Goal: Transaction & Acquisition: Purchase product/service

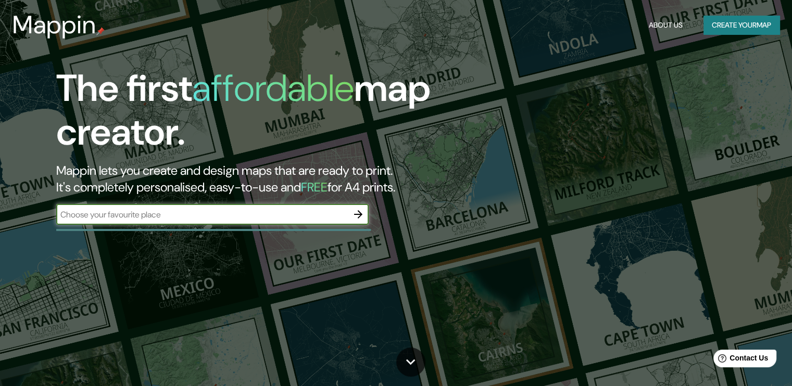
click at [291, 214] on input "text" at bounding box center [202, 215] width 292 height 12
click at [358, 218] on icon "button" at bounding box center [358, 214] width 8 height 8
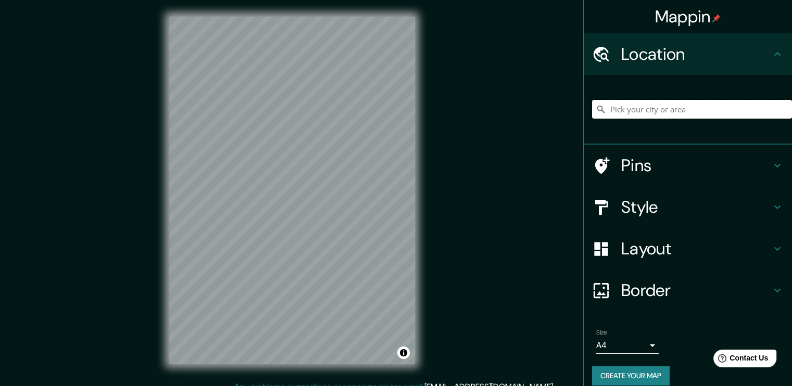
click at [628, 111] on input "Pick your city or area" at bounding box center [692, 109] width 200 height 19
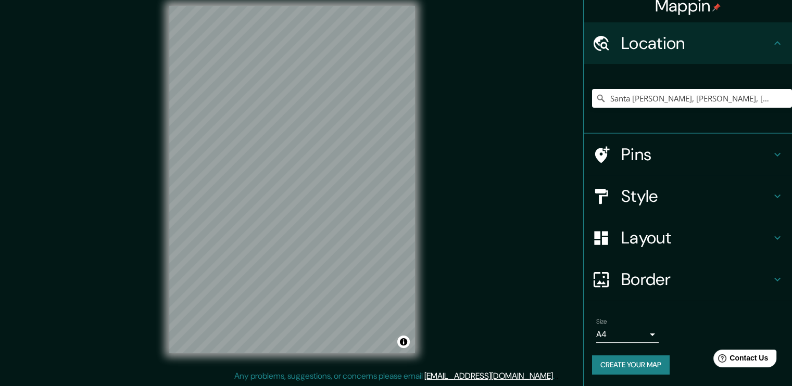
click at [647, 332] on body "Mappin Location Santa Ana, Gómez, Nueva Esparta, Venezuela Pins Style Layout Bo…" at bounding box center [396, 182] width 792 height 386
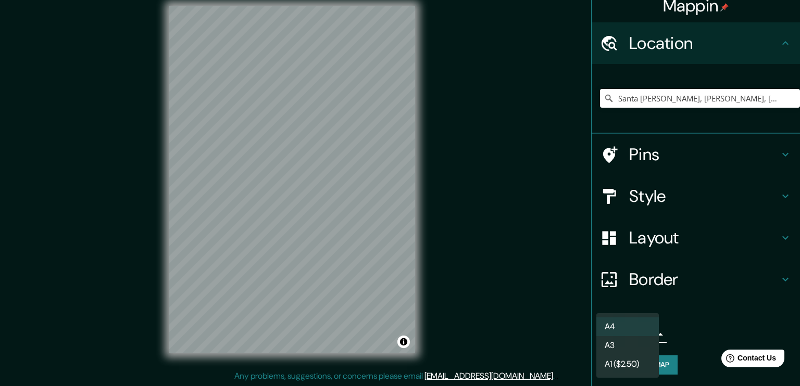
click at [695, 324] on div at bounding box center [400, 193] width 800 height 386
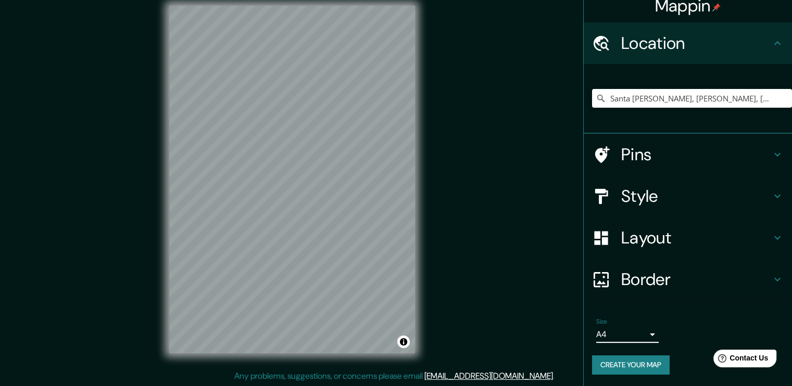
click at [671, 284] on h4 "Border" at bounding box center [696, 279] width 150 height 21
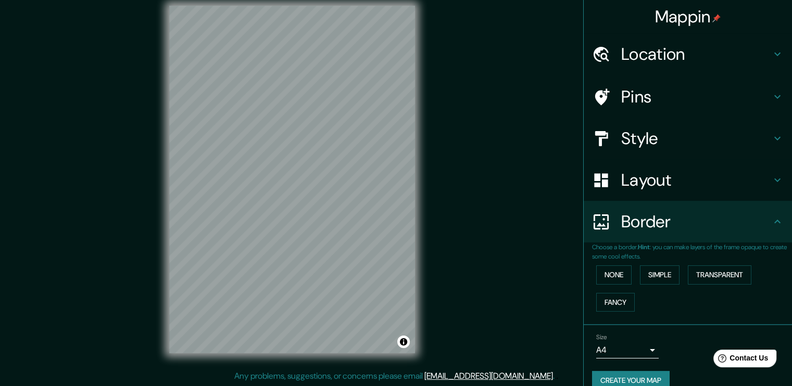
click at [682, 220] on h4 "Border" at bounding box center [696, 221] width 150 height 21
click at [687, 189] on h4 "Layout" at bounding box center [696, 180] width 150 height 21
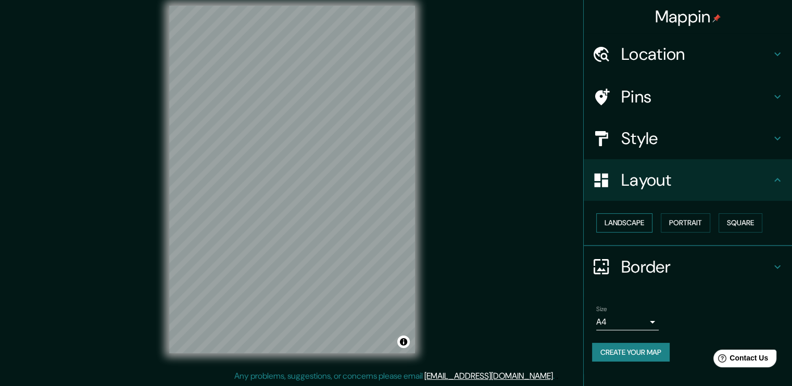
click at [630, 223] on button "Landscape" at bounding box center [624, 223] width 56 height 19
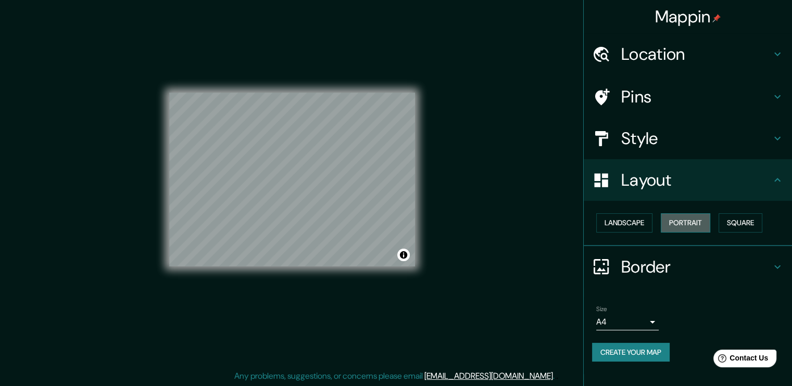
click at [705, 225] on button "Portrait" at bounding box center [685, 223] width 49 height 19
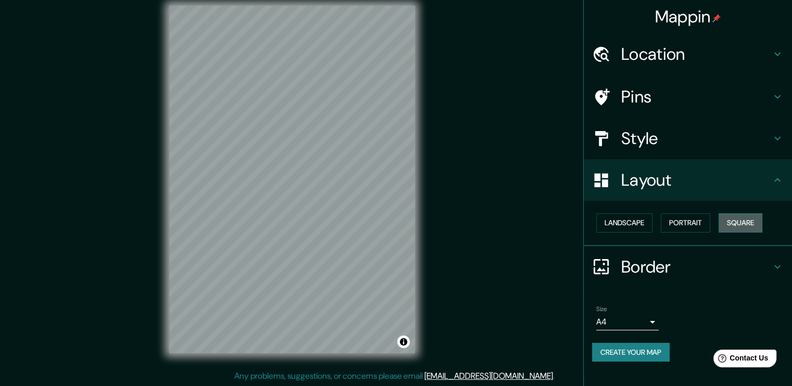
click at [748, 221] on button "Square" at bounding box center [741, 223] width 44 height 19
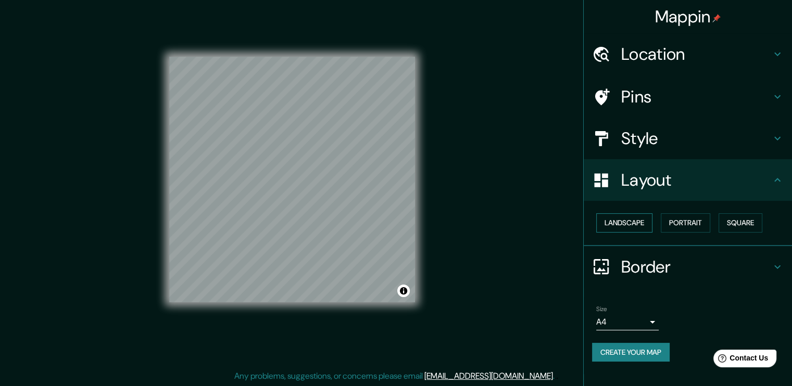
click at [633, 214] on button "Landscape" at bounding box center [624, 223] width 56 height 19
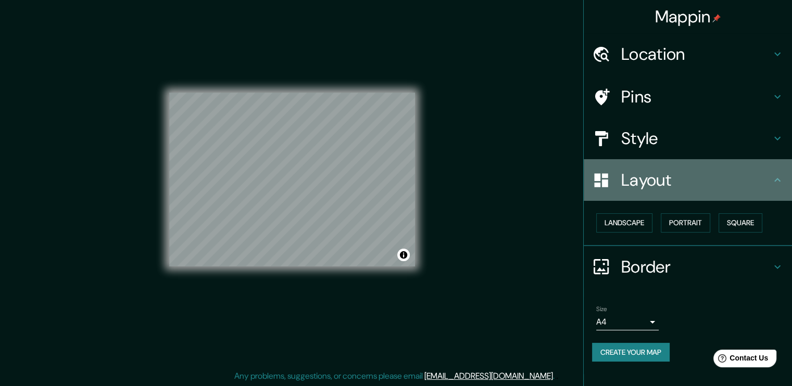
click at [677, 187] on h4 "Layout" at bounding box center [696, 180] width 150 height 21
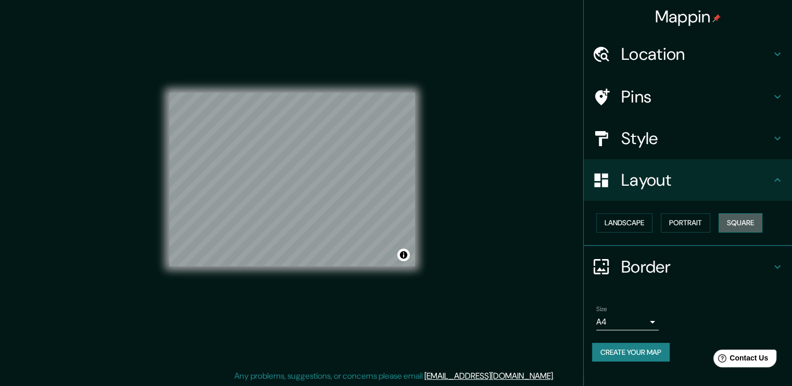
click at [733, 222] on button "Square" at bounding box center [741, 223] width 44 height 19
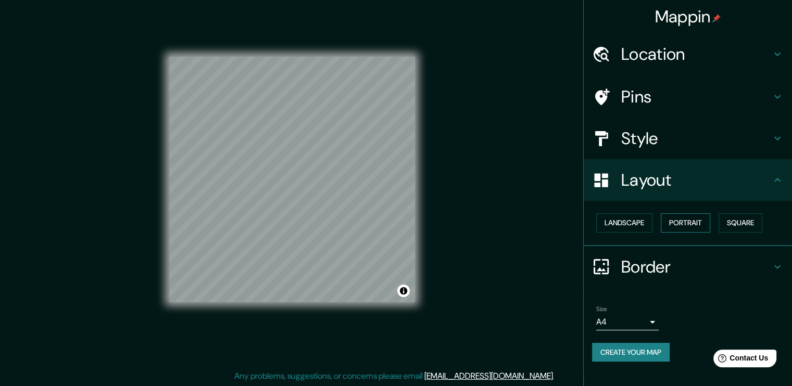
click at [698, 224] on button "Portrait" at bounding box center [685, 223] width 49 height 19
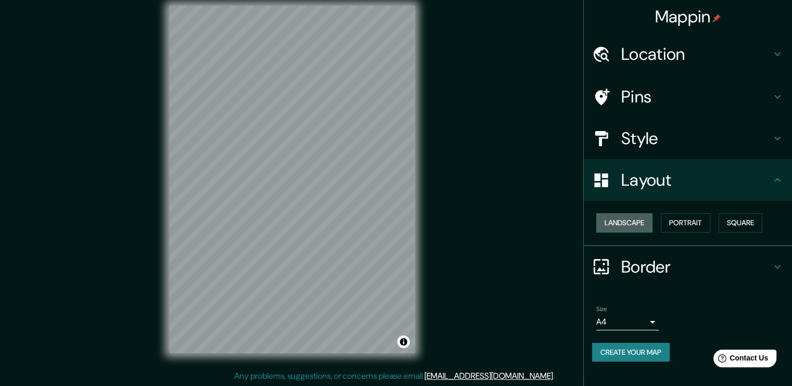
click at [626, 227] on button "Landscape" at bounding box center [624, 223] width 56 height 19
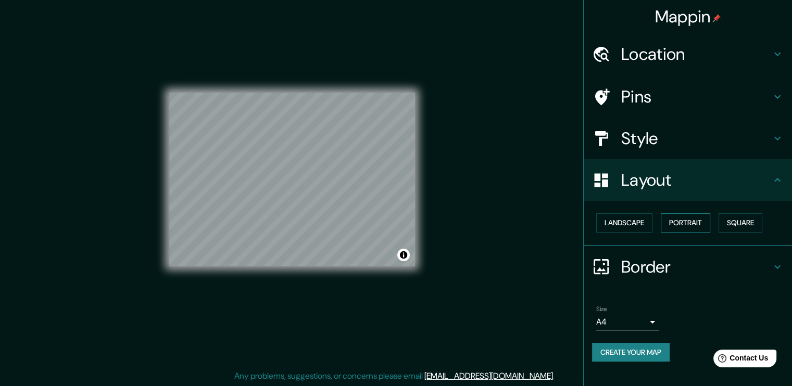
click at [683, 225] on button "Portrait" at bounding box center [685, 223] width 49 height 19
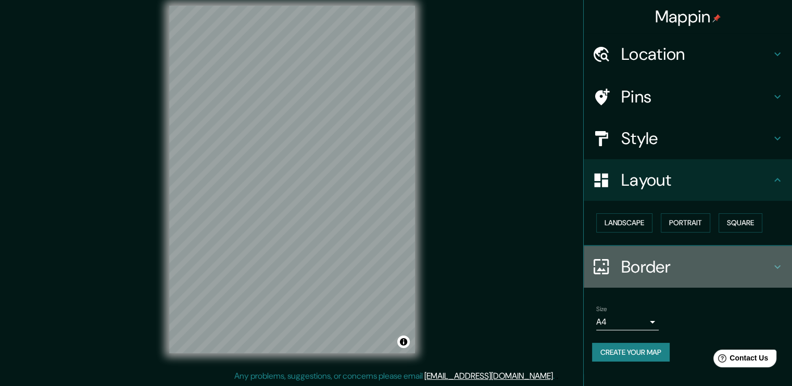
click at [714, 257] on h4 "Border" at bounding box center [696, 267] width 150 height 21
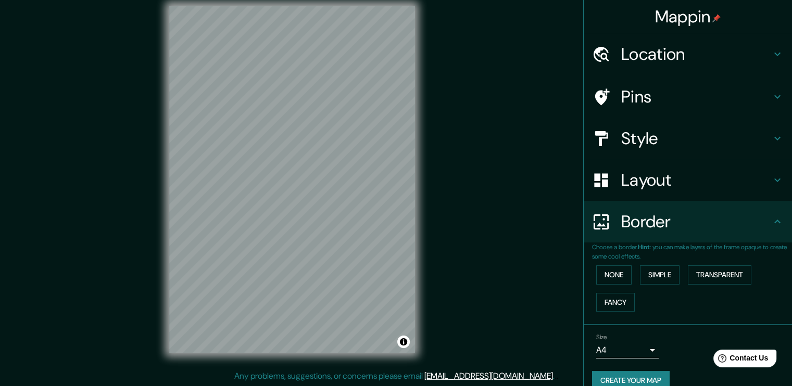
click at [699, 249] on p "Choose a border. Hint : you can make layers of the frame opaque to create some …" at bounding box center [692, 252] width 200 height 19
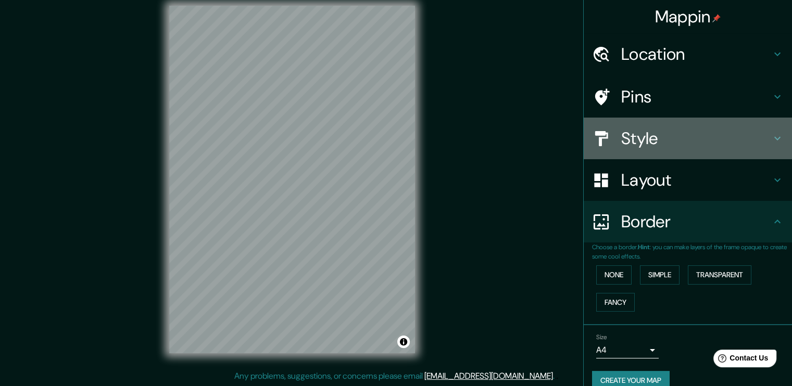
click at [660, 143] on h4 "Style" at bounding box center [696, 138] width 150 height 21
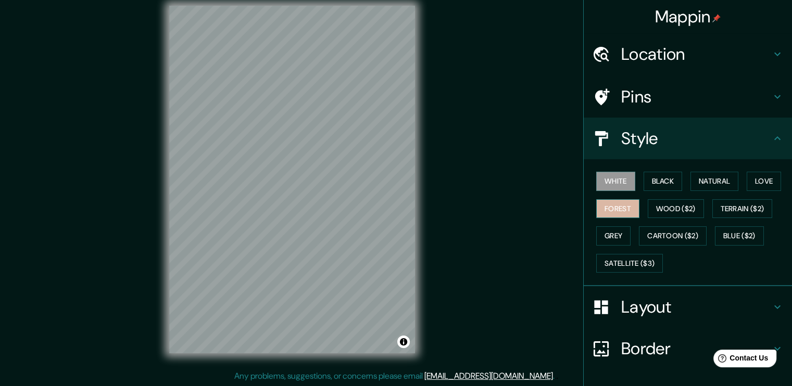
click at [608, 205] on button "Forest" at bounding box center [617, 208] width 43 height 19
click at [618, 183] on button "White" at bounding box center [615, 181] width 39 height 19
click at [656, 181] on button "Black" at bounding box center [663, 181] width 39 height 19
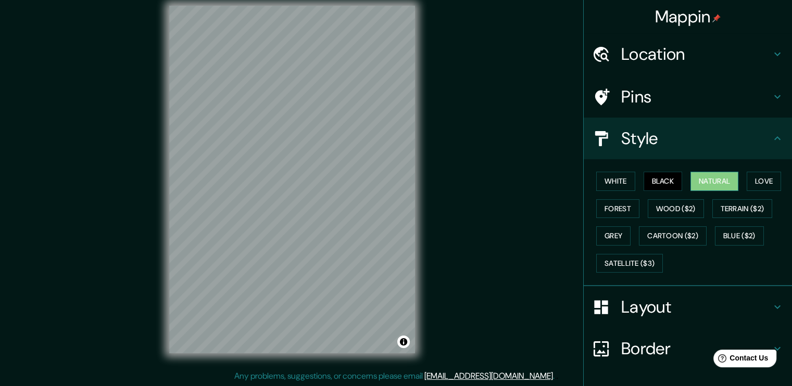
click at [709, 184] on button "Natural" at bounding box center [715, 181] width 48 height 19
click at [756, 181] on button "Love" at bounding box center [764, 181] width 34 height 19
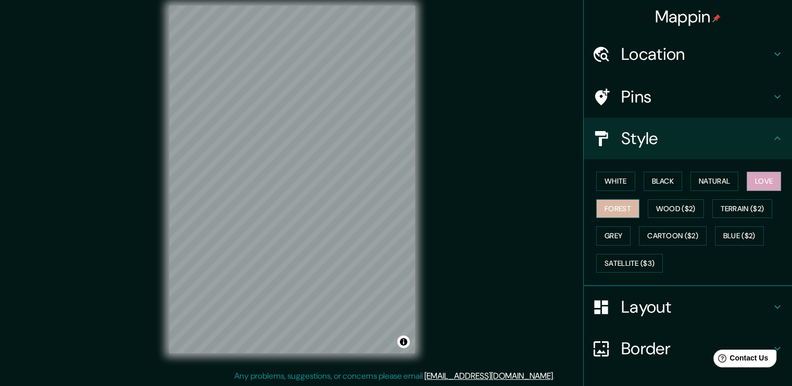
click at [618, 206] on button "Forest" at bounding box center [617, 208] width 43 height 19
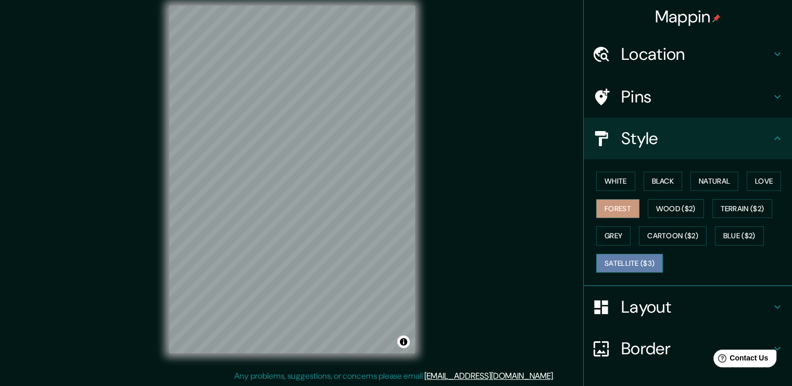
click at [622, 259] on button "Satellite ($3)" at bounding box center [629, 263] width 67 height 19
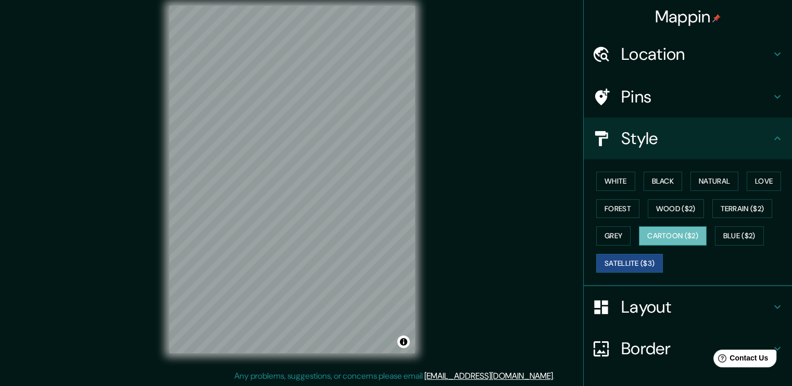
click at [659, 233] on button "Cartoon ($2)" at bounding box center [673, 236] width 68 height 19
click at [734, 236] on button "Blue ($2)" at bounding box center [739, 236] width 49 height 19
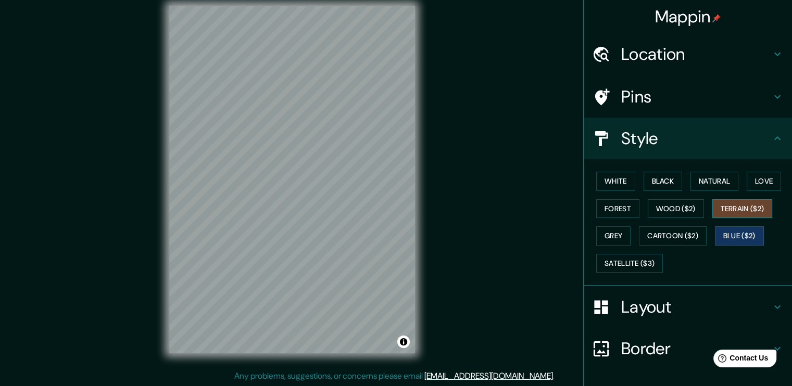
click at [720, 216] on button "Terrain ($2)" at bounding box center [742, 208] width 60 height 19
click at [608, 175] on button "White" at bounding box center [615, 181] width 39 height 19
click at [714, 132] on h4 "Style" at bounding box center [696, 138] width 150 height 21
click at [702, 97] on h4 "Pins" at bounding box center [696, 96] width 150 height 21
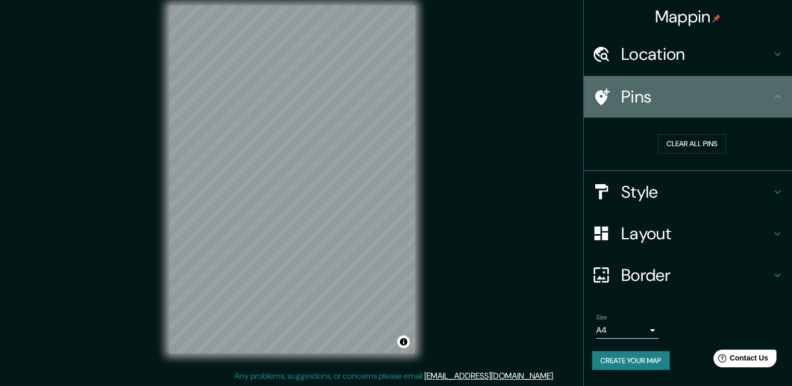
click at [702, 101] on h4 "Pins" at bounding box center [696, 96] width 150 height 21
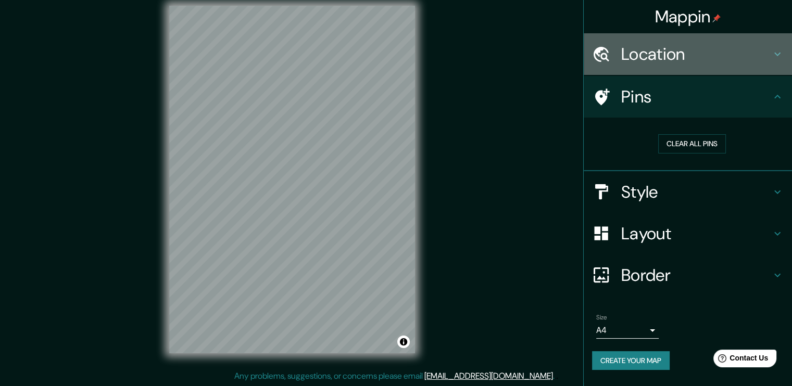
click at [679, 60] on h4 "Location" at bounding box center [696, 54] width 150 height 21
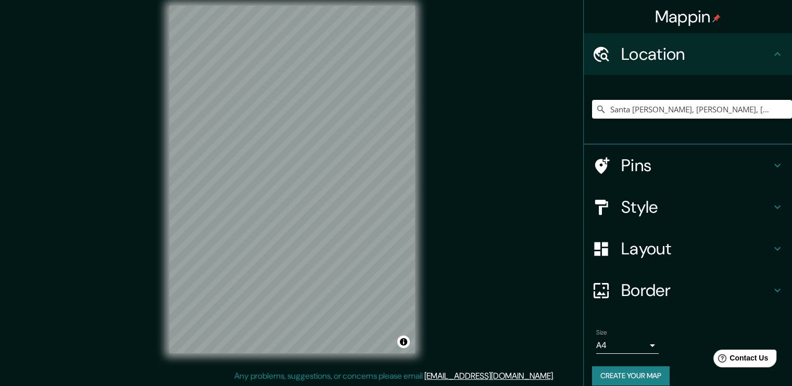
click at [679, 60] on h4 "Location" at bounding box center [696, 54] width 150 height 21
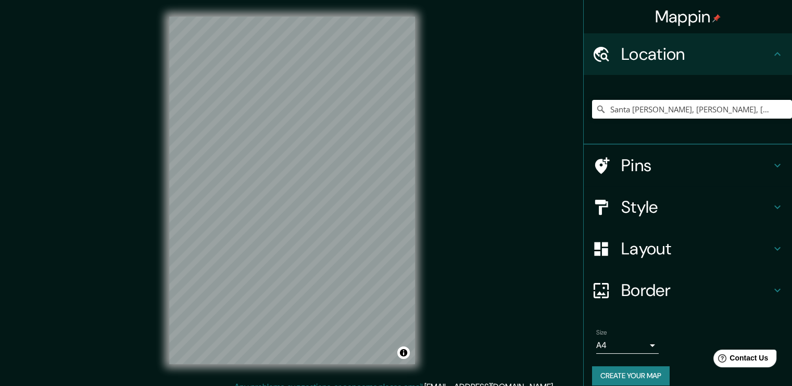
click at [675, 247] on h4 "Layout" at bounding box center [696, 249] width 150 height 21
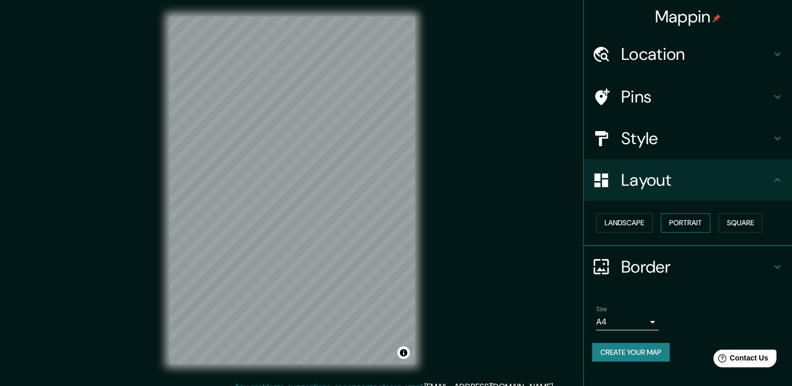
click at [693, 224] on button "Portrait" at bounding box center [685, 223] width 49 height 19
click at [633, 222] on button "Landscape" at bounding box center [624, 223] width 56 height 19
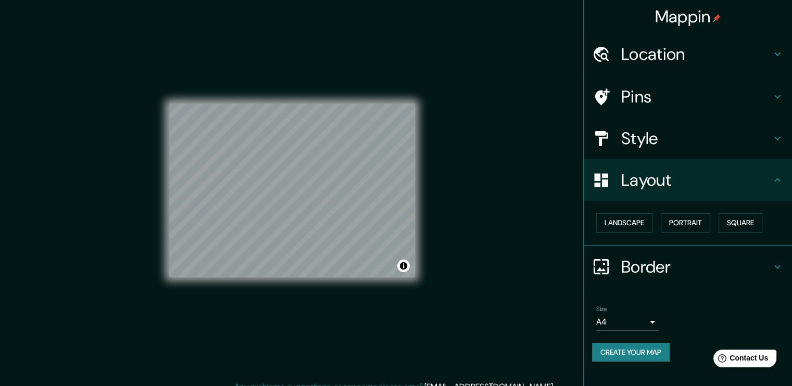
click at [677, 56] on h4 "Location" at bounding box center [696, 54] width 150 height 21
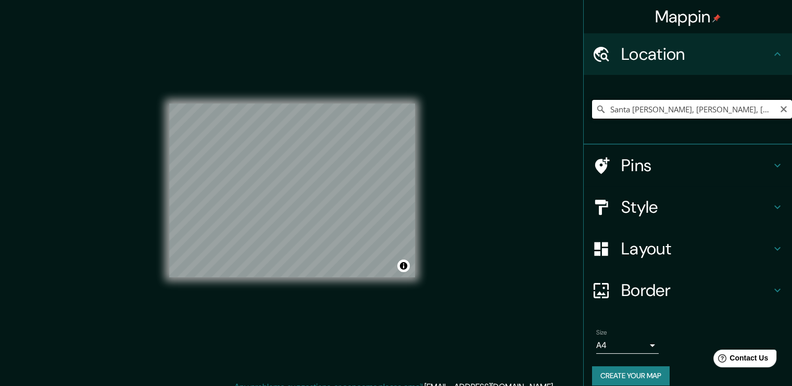
click at [688, 118] on input "Santa Ana, Gómez, Nueva Esparta, Venezuela" at bounding box center [692, 109] width 200 height 19
click at [708, 114] on input "Santa Ana, Gómez, Nueva Esparta, Venezuela" at bounding box center [692, 109] width 200 height 19
click at [742, 111] on input "Santa Ana, Gómez, Nueva Esparta, Venezuela" at bounding box center [692, 109] width 200 height 19
drag, startPoint x: 744, startPoint y: 109, endPoint x: 484, endPoint y: 106, distance: 259.3
click at [496, 105] on div "Mappin Location Santa Ana, Gómez, Nueva Esparta, Venezuela Pins Style Layout Bo…" at bounding box center [396, 199] width 792 height 398
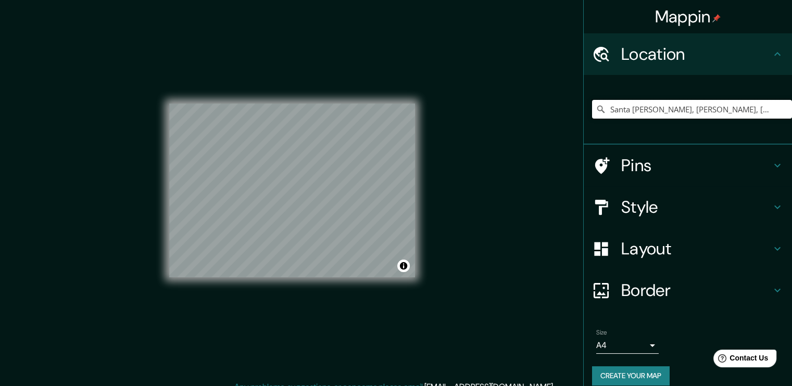
type input "ezuela"
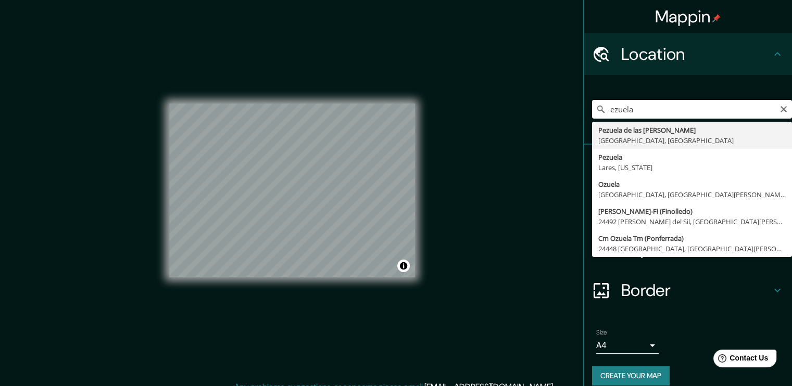
drag, startPoint x: 630, startPoint y: 102, endPoint x: 502, endPoint y: 104, distance: 128.1
click at [502, 104] on div "Mappin Location ezuela Pezuela de las Torres Madrid, España Pezuela Lares, Puer…" at bounding box center [396, 199] width 792 height 398
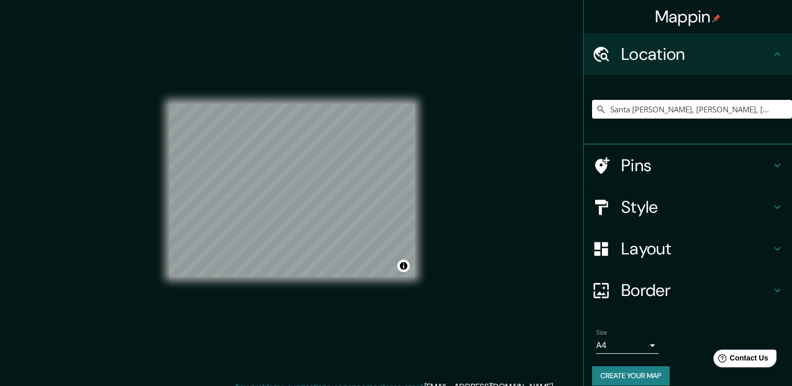
click at [760, 48] on h4 "Location" at bounding box center [696, 54] width 150 height 21
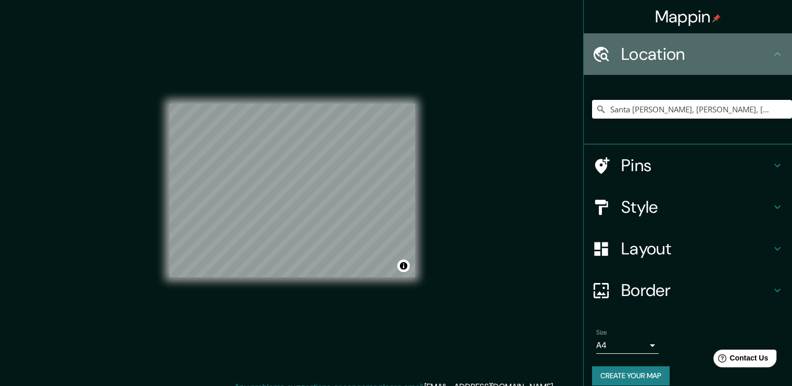
click at [771, 54] on icon at bounding box center [777, 54] width 12 height 12
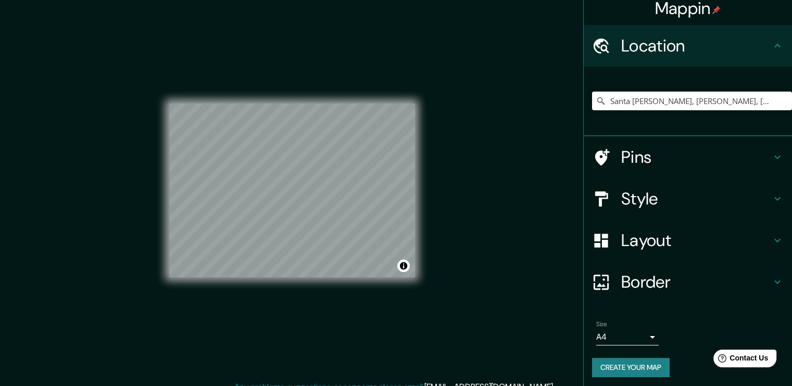
scroll to position [11, 0]
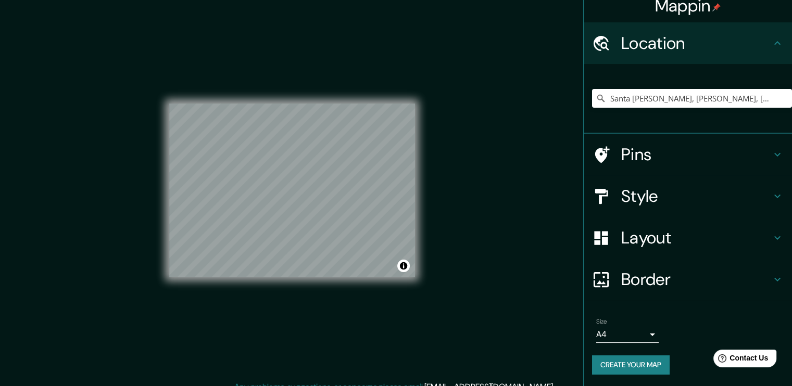
click at [669, 237] on h4 "Layout" at bounding box center [696, 238] width 150 height 21
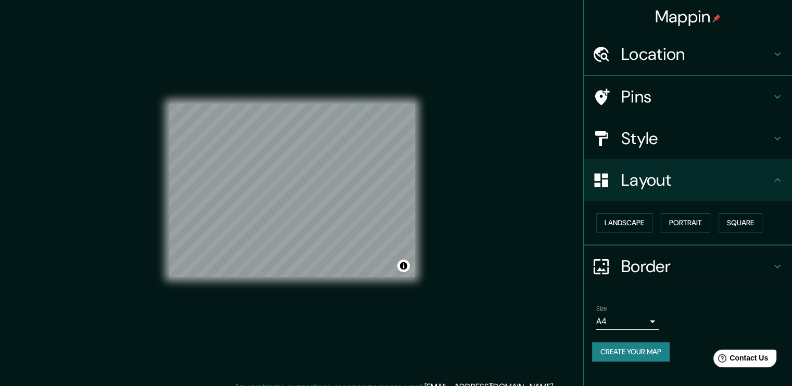
scroll to position [0, 0]
click at [703, 193] on div "Layout" at bounding box center [688, 180] width 208 height 42
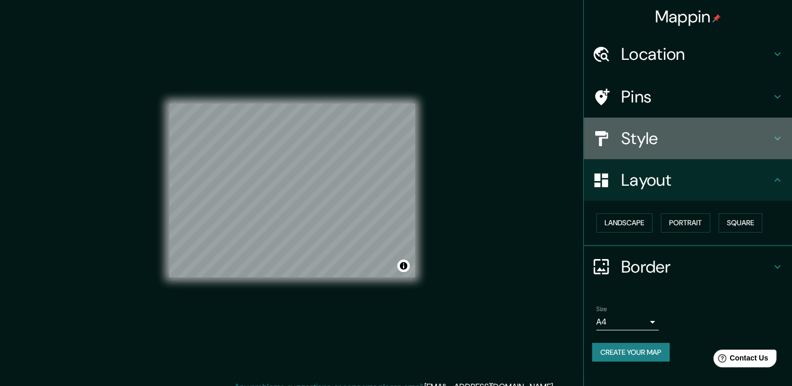
click at [682, 147] on h4 "Style" at bounding box center [696, 138] width 150 height 21
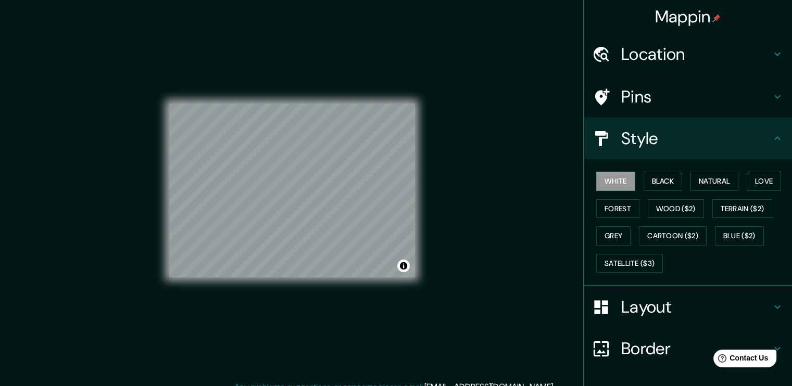
click at [680, 147] on h4 "Style" at bounding box center [696, 138] width 150 height 21
click at [698, 183] on button "Natural" at bounding box center [715, 181] width 48 height 19
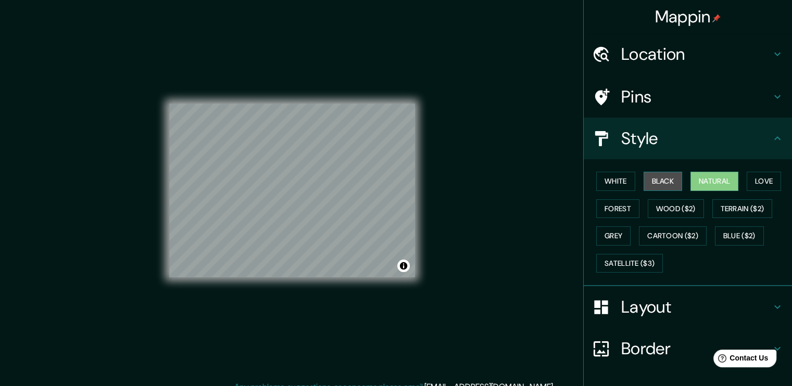
click at [644, 179] on button "Black" at bounding box center [663, 181] width 39 height 19
click at [605, 181] on button "White" at bounding box center [615, 181] width 39 height 19
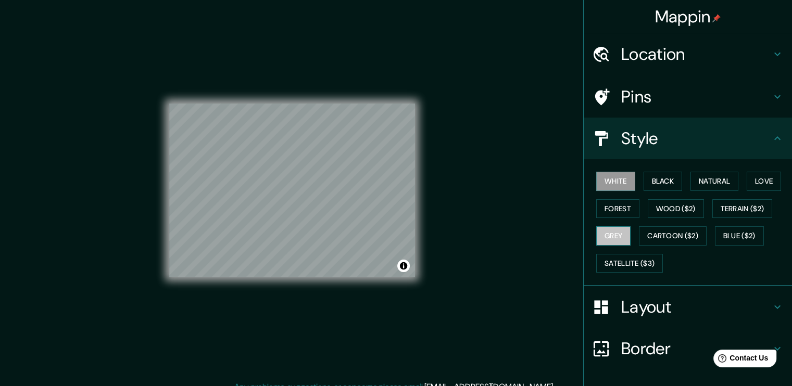
click at [604, 241] on button "Grey" at bounding box center [613, 236] width 34 height 19
click at [707, 175] on button "Natural" at bounding box center [715, 181] width 48 height 19
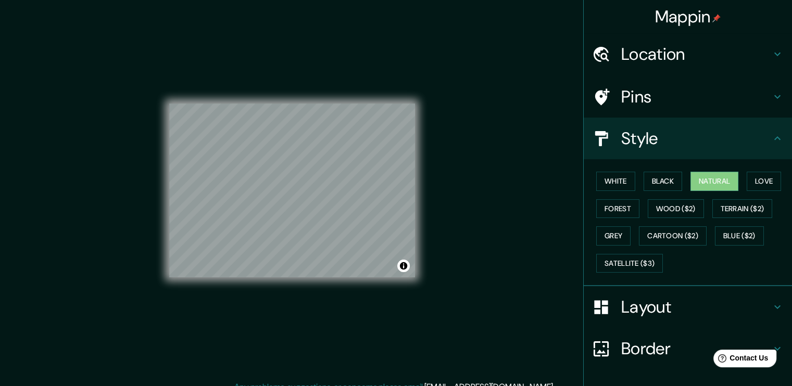
click at [753, 143] on h4 "Style" at bounding box center [696, 138] width 150 height 21
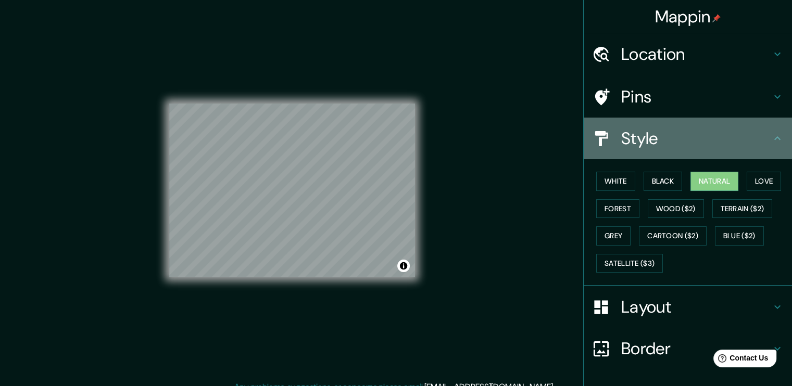
click at [771, 137] on icon at bounding box center [777, 138] width 12 height 12
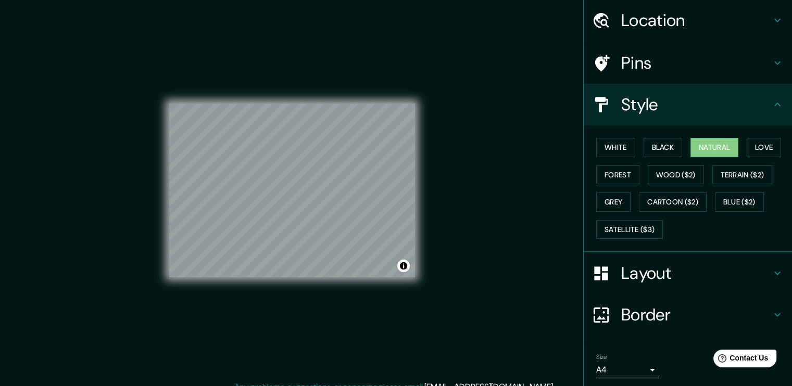
scroll to position [52, 0]
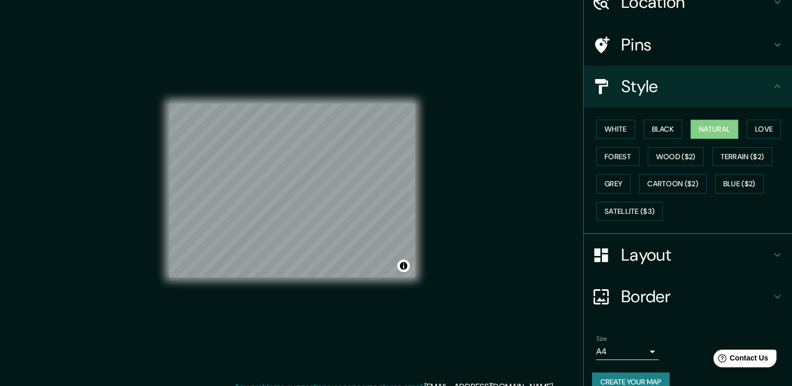
click at [707, 263] on h4 "Layout" at bounding box center [696, 255] width 150 height 21
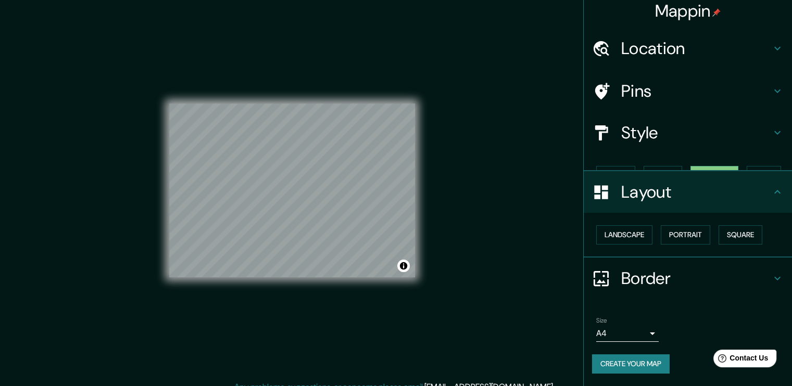
scroll to position [0, 0]
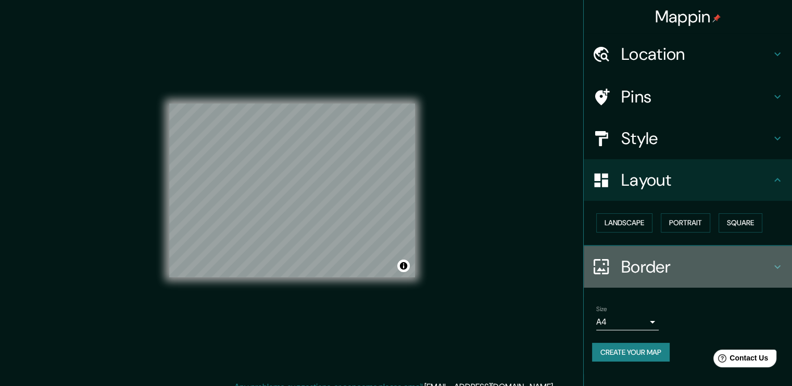
click at [674, 262] on h4 "Border" at bounding box center [696, 267] width 150 height 21
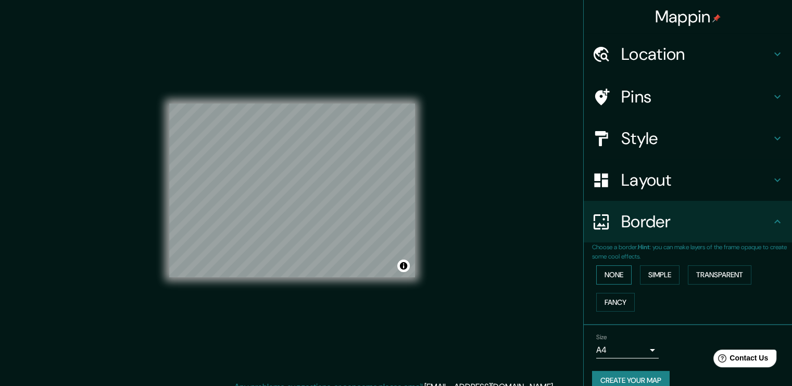
click at [607, 274] on button "None" at bounding box center [613, 275] width 35 height 19
click at [640, 273] on button "Simple" at bounding box center [660, 275] width 40 height 19
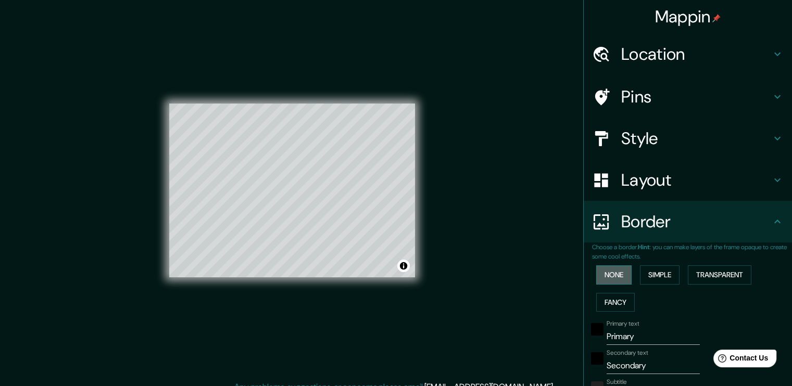
click at [612, 277] on button "None" at bounding box center [613, 275] width 35 height 19
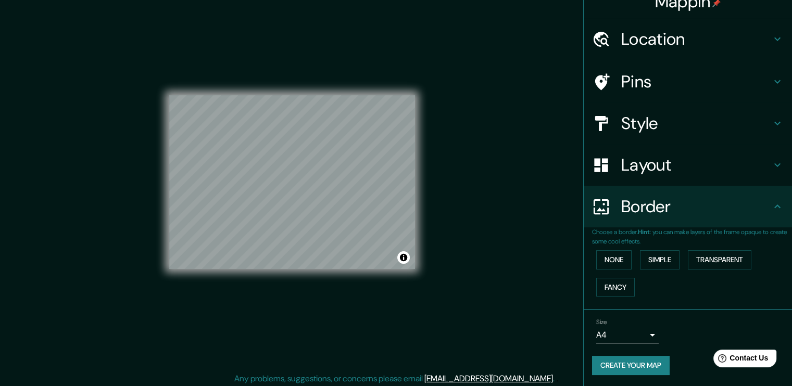
scroll to position [11, 0]
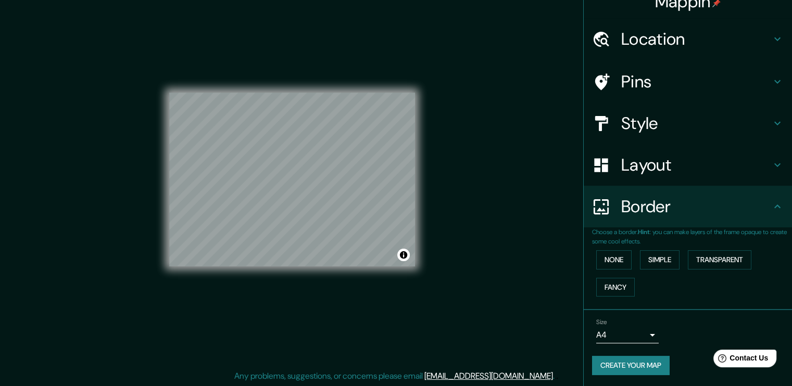
click at [628, 364] on button "Create your map" at bounding box center [631, 365] width 78 height 19
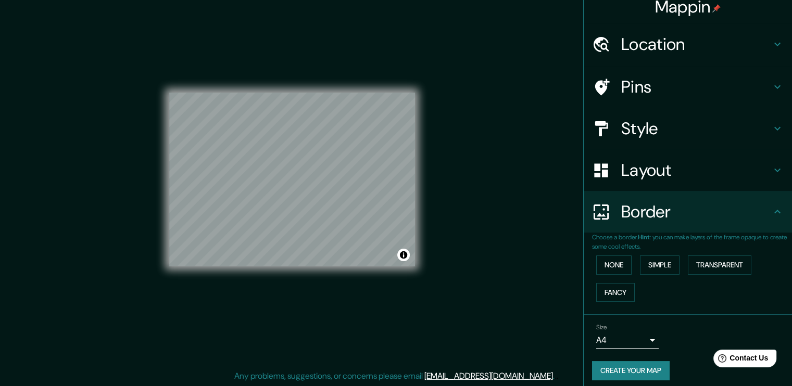
scroll to position [15, 0]
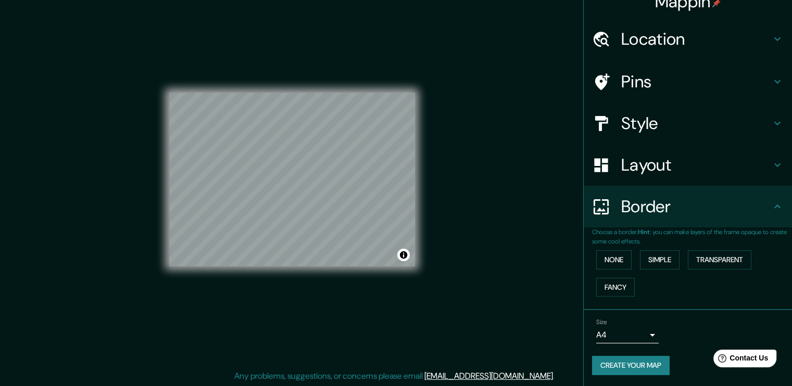
click at [617, 362] on button "Create your map" at bounding box center [631, 365] width 78 height 19
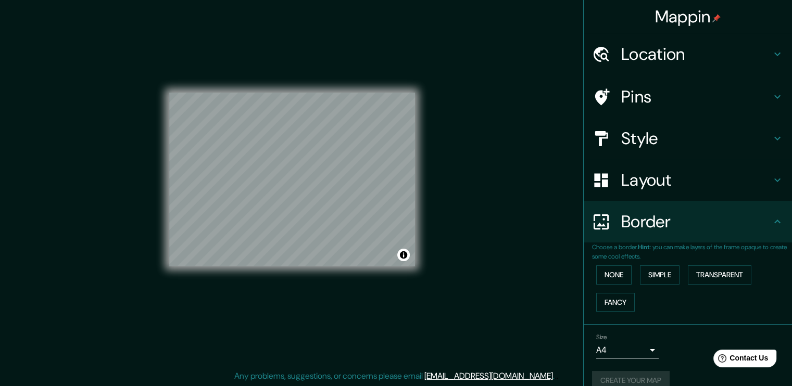
scroll to position [0, 0]
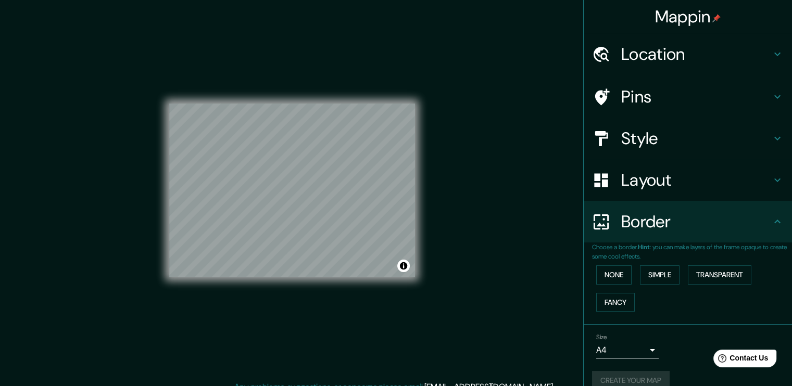
click at [650, 56] on h4 "Location" at bounding box center [696, 54] width 150 height 21
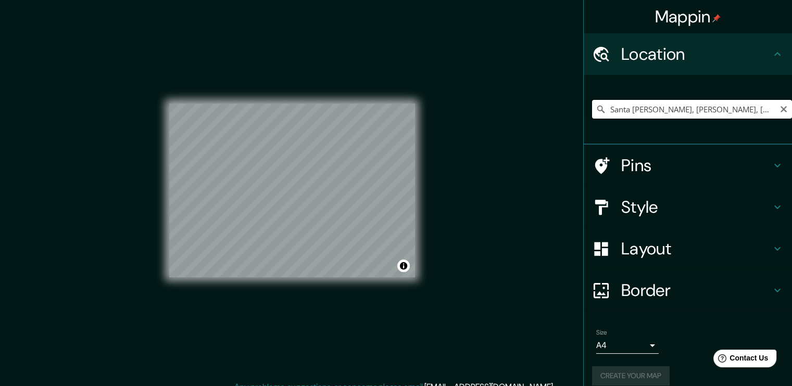
click at [628, 116] on input "Santa Ana, Gómez, Nueva Esparta, Venezuela" at bounding box center [692, 109] width 200 height 19
drag, startPoint x: 637, startPoint y: 114, endPoint x: 627, endPoint y: 114, distance: 10.4
click at [627, 114] on input "Santa Ana, Gómez, Nueva Esparta, Venezuela" at bounding box center [692, 109] width 200 height 19
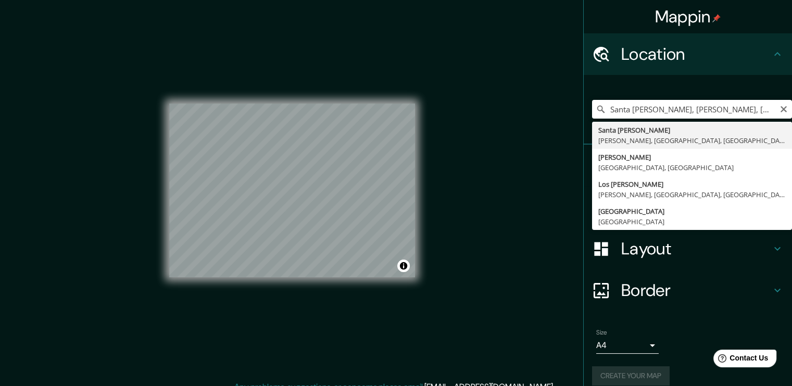
type input "Santa Ana, Gómez, Nueva Esparta, Venezuela"
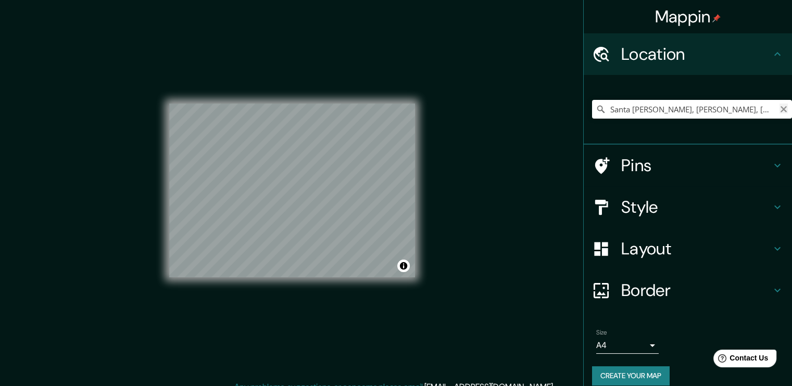
click at [780, 112] on icon "Clear" at bounding box center [784, 109] width 8 height 8
click at [630, 117] on input "Pick your city or area" at bounding box center [692, 109] width 200 height 19
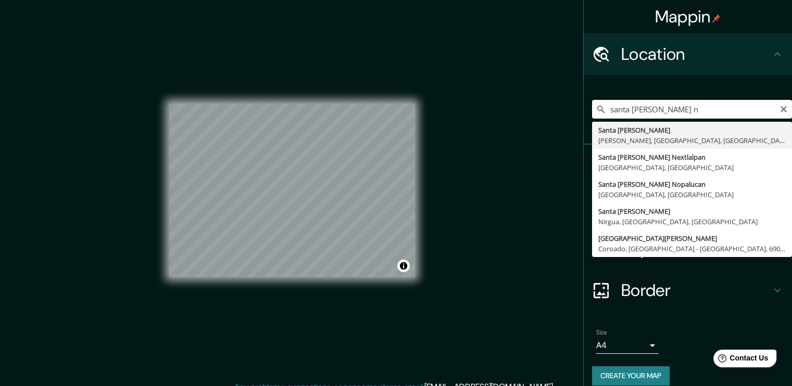
type input "Santa Ana, Gómez, Nueva Esparta, Venezuela"
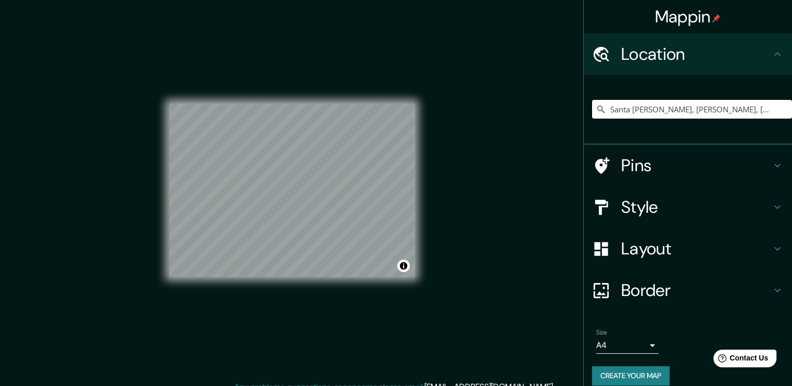
scroll to position [11, 0]
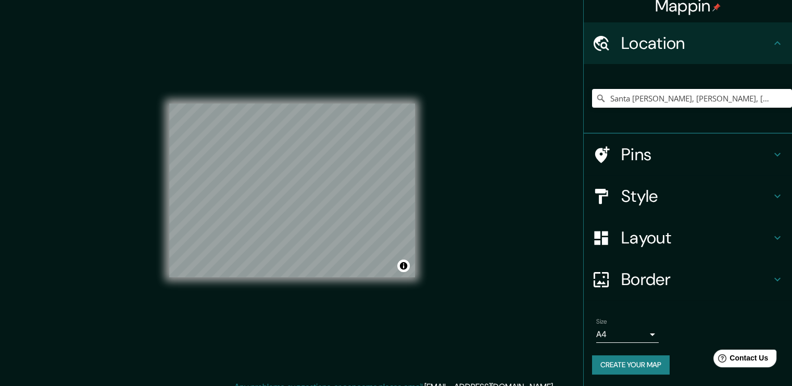
click at [635, 332] on body "Mappin Location Santa Ana, Gómez, Nueva Esparta, Venezuela Pins Style Layout Bo…" at bounding box center [396, 193] width 792 height 386
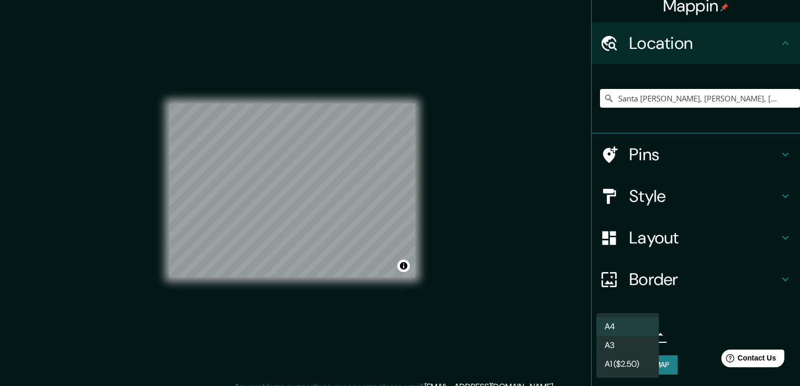
click at [636, 329] on li "A4" at bounding box center [627, 327] width 62 height 19
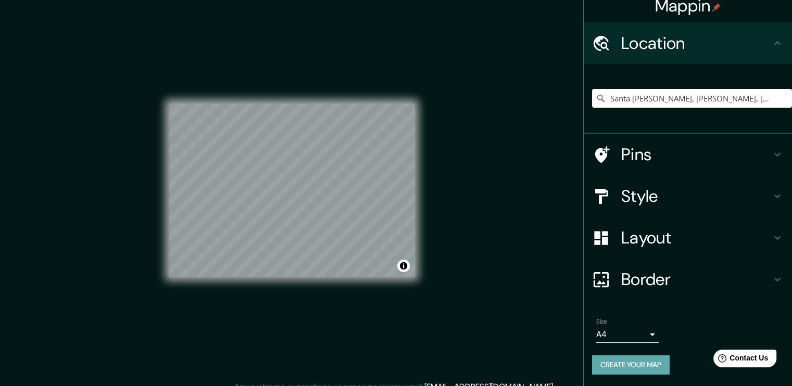
click at [646, 361] on button "Create your map" at bounding box center [631, 365] width 78 height 19
drag, startPoint x: 542, startPoint y: 165, endPoint x: 535, endPoint y: 168, distance: 7.5
click at [538, 165] on div "Mappin Location Santa Ana, Gómez, Nueva Esparta, Venezuela Pins Style Layout Bo…" at bounding box center [396, 199] width 792 height 398
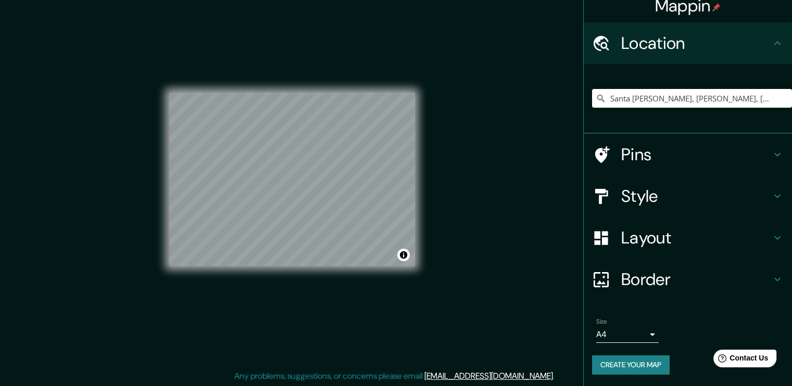
click at [606, 364] on button "Create your map" at bounding box center [631, 365] width 78 height 19
click at [609, 361] on div "Create your map" at bounding box center [688, 365] width 192 height 19
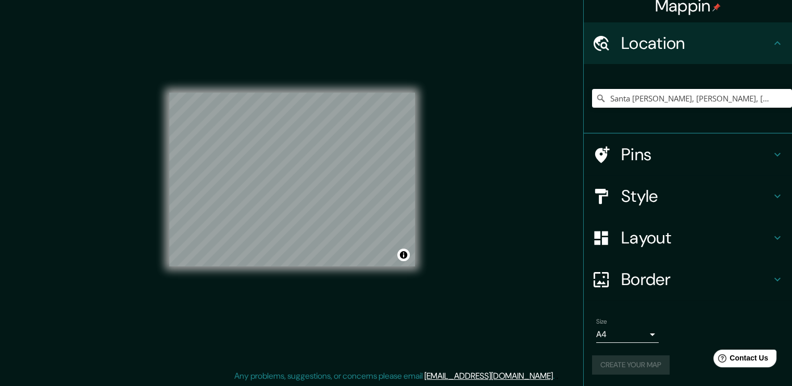
click at [609, 361] on div "Create your map" at bounding box center [688, 365] width 192 height 19
click at [620, 363] on div "Create your map" at bounding box center [688, 365] width 192 height 19
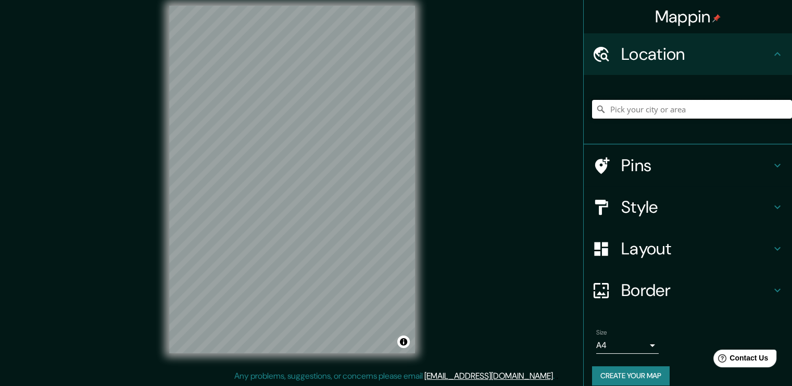
click at [622, 106] on input "Pick your city or area" at bounding box center [692, 109] width 200 height 19
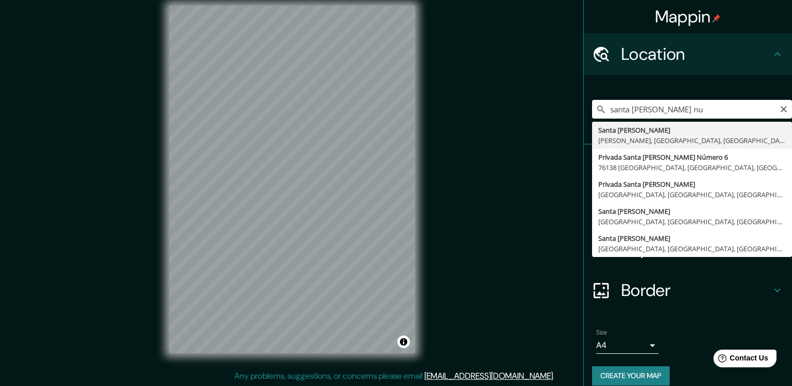
type input "Santa [PERSON_NAME], [PERSON_NAME], [GEOGRAPHIC_DATA], [GEOGRAPHIC_DATA]"
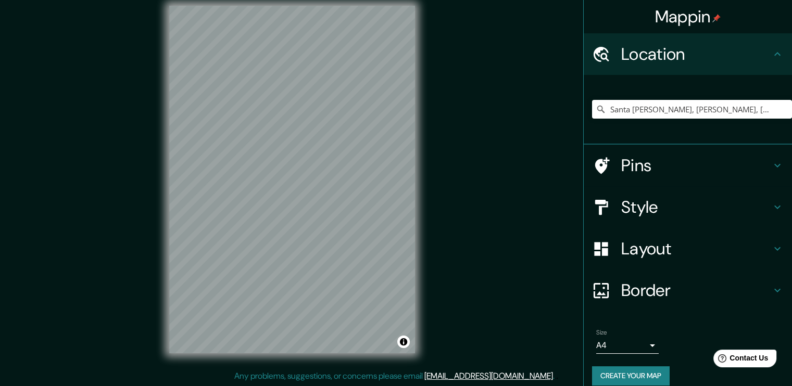
click at [658, 247] on h4 "Layout" at bounding box center [696, 249] width 150 height 21
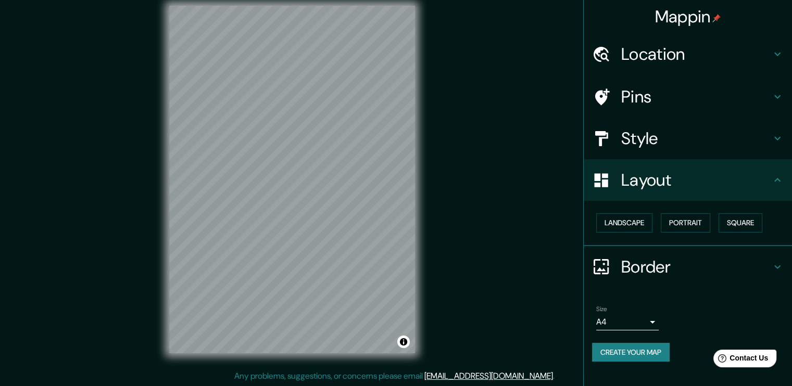
click at [715, 179] on h4 "Layout" at bounding box center [696, 180] width 150 height 21
click at [677, 220] on button "Portrait" at bounding box center [685, 223] width 49 height 19
click at [680, 223] on button "Portrait" at bounding box center [685, 223] width 49 height 19
click at [752, 215] on button "Square" at bounding box center [741, 223] width 44 height 19
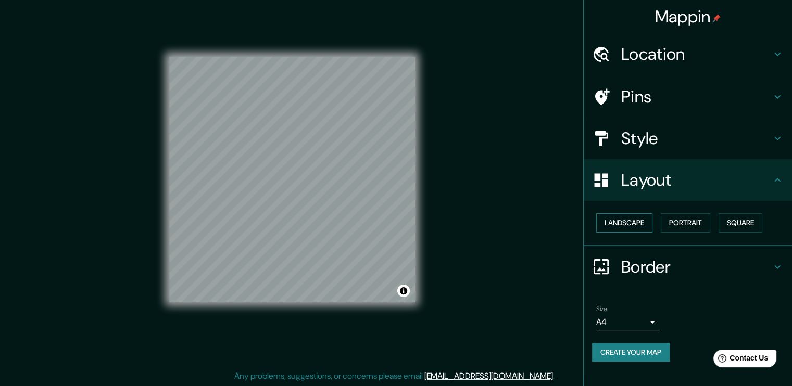
click at [639, 232] on button "Landscape" at bounding box center [624, 223] width 56 height 19
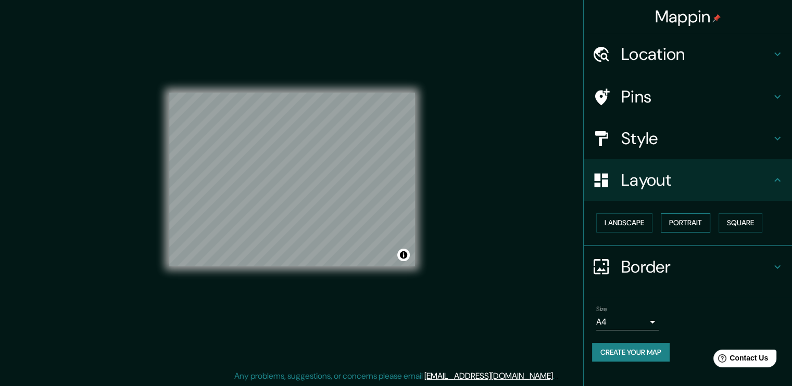
click at [684, 219] on button "Portrait" at bounding box center [685, 223] width 49 height 19
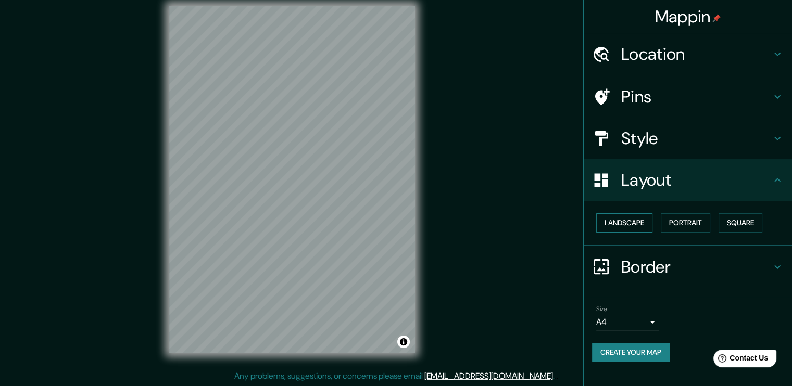
click at [638, 222] on button "Landscape" at bounding box center [624, 223] width 56 height 19
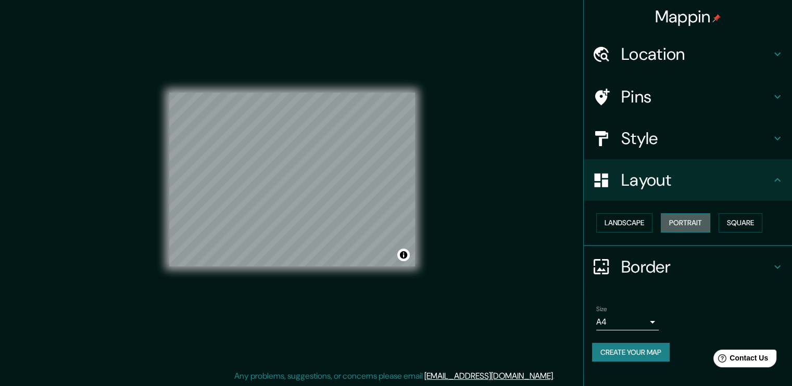
click at [689, 217] on button "Portrait" at bounding box center [685, 223] width 49 height 19
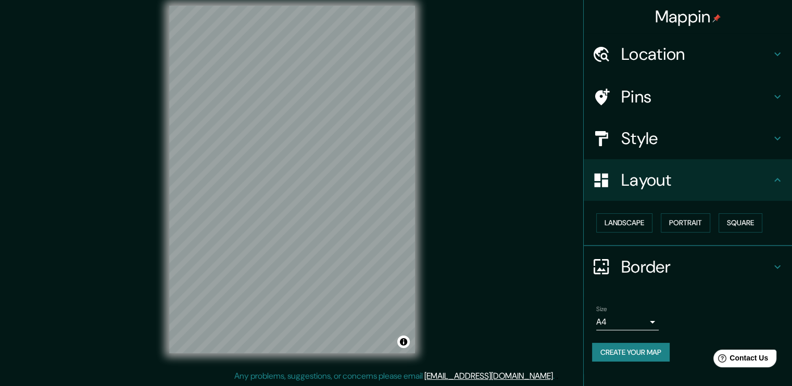
click at [671, 140] on h4 "Style" at bounding box center [696, 138] width 150 height 21
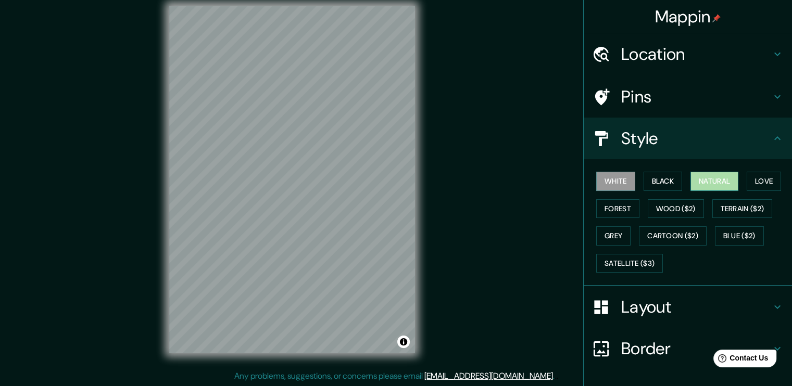
click at [723, 184] on button "Natural" at bounding box center [715, 181] width 48 height 19
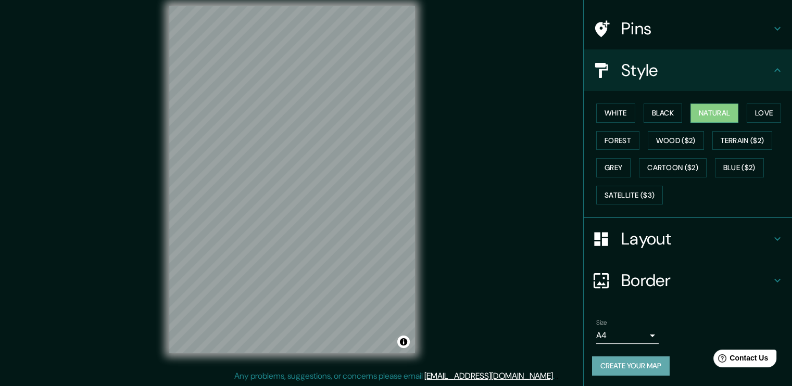
click at [631, 358] on button "Create your map" at bounding box center [631, 366] width 78 height 19
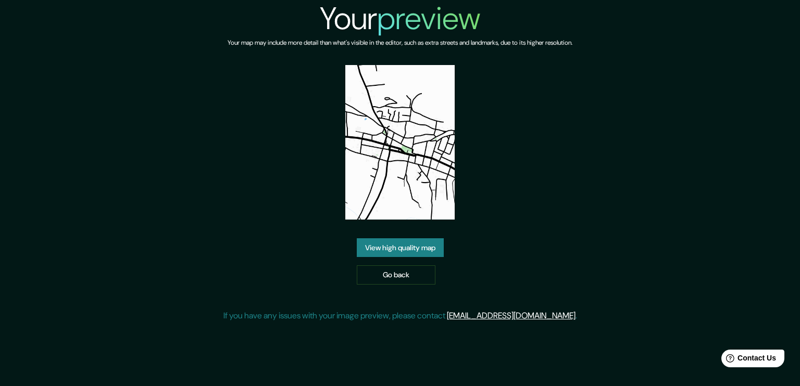
click at [408, 252] on link "View high quality map" at bounding box center [400, 248] width 87 height 19
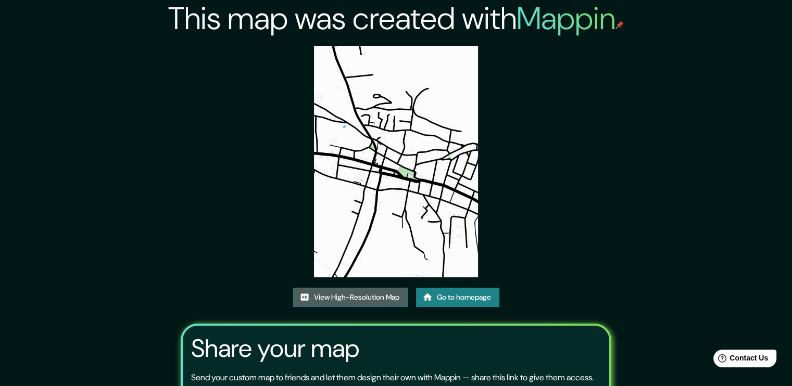
click at [354, 302] on link "View High-Resolution Map" at bounding box center [350, 297] width 115 height 19
click at [446, 295] on link "Go to homepage" at bounding box center [457, 297] width 83 height 19
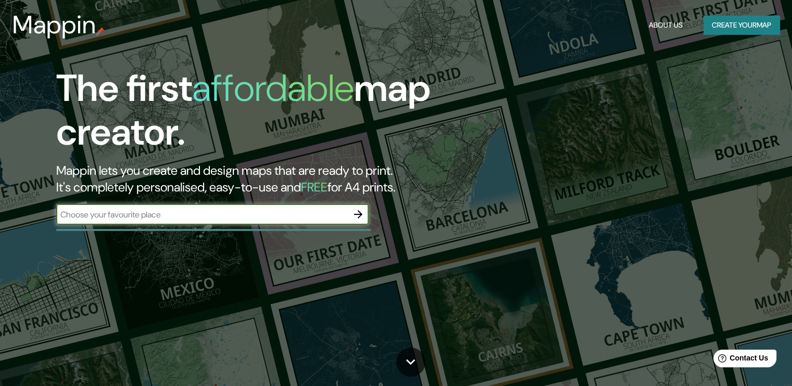
click at [316, 212] on input "text" at bounding box center [202, 215] width 292 height 12
click at [254, 215] on input "santa [PERSON_NAME]" at bounding box center [202, 215] width 292 height 12
type input "santa ana"
click at [352, 211] on icon "button" at bounding box center [358, 214] width 12 height 12
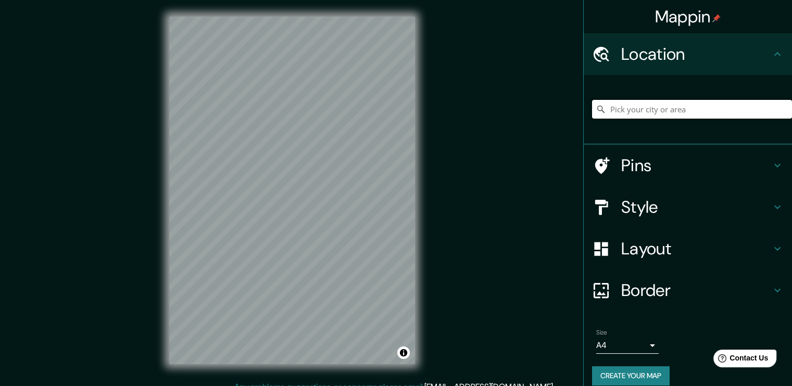
click at [639, 112] on input "Pick your city or area" at bounding box center [692, 109] width 200 height 19
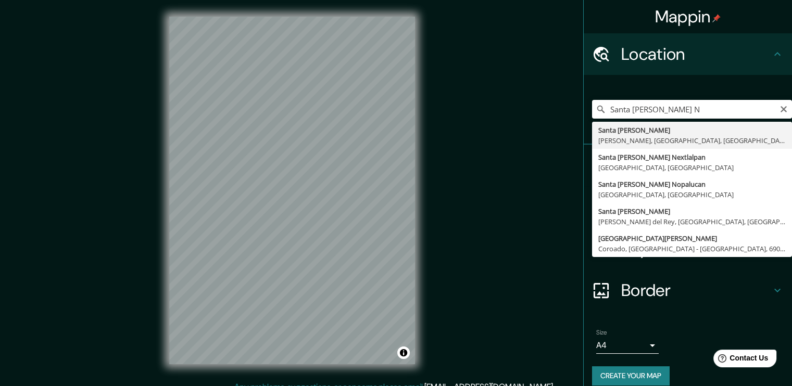
type input "Santa Ana, Gómez, Nueva Esparta, Venezuela"
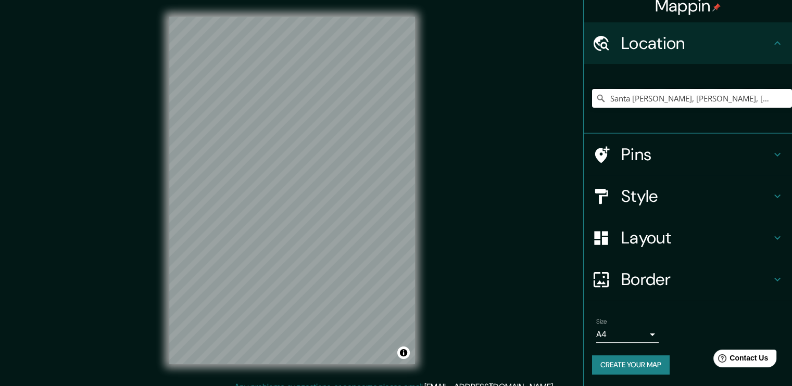
scroll to position [11, 0]
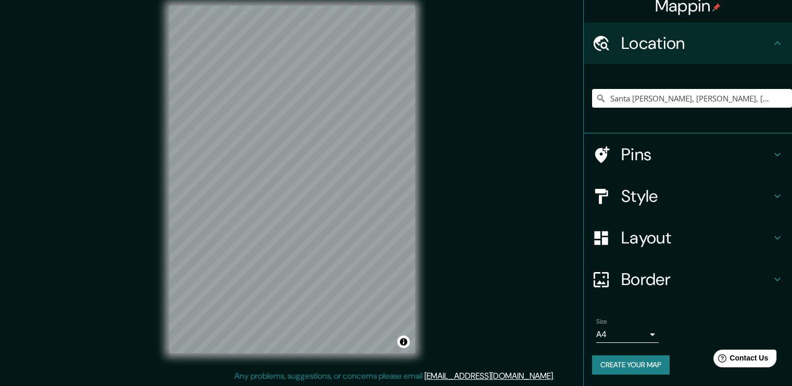
click at [626, 364] on button "Create your map" at bounding box center [631, 365] width 78 height 19
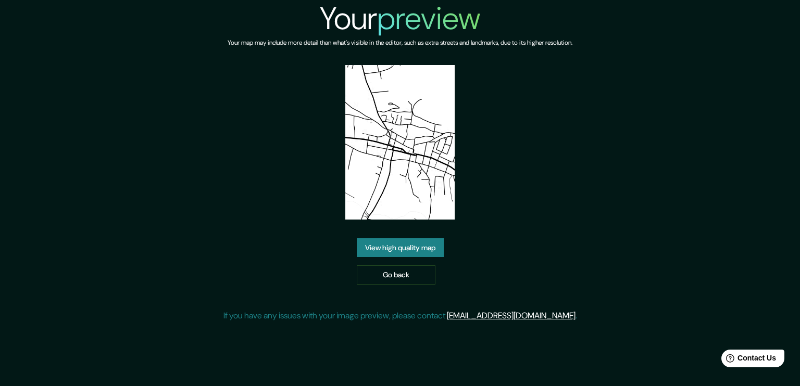
click at [406, 252] on link "View high quality map" at bounding box center [400, 248] width 87 height 19
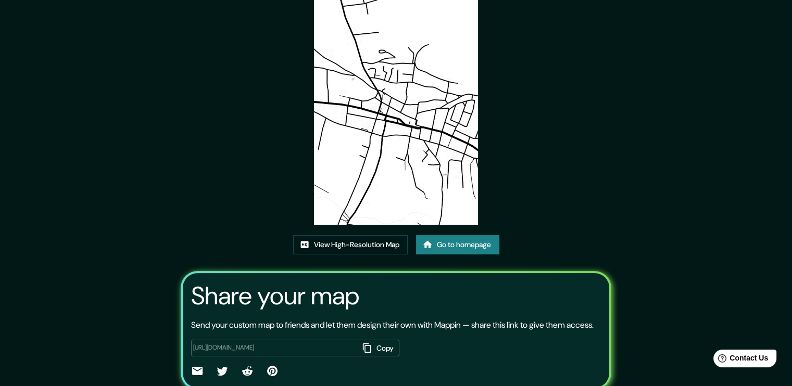
scroll to position [106, 0]
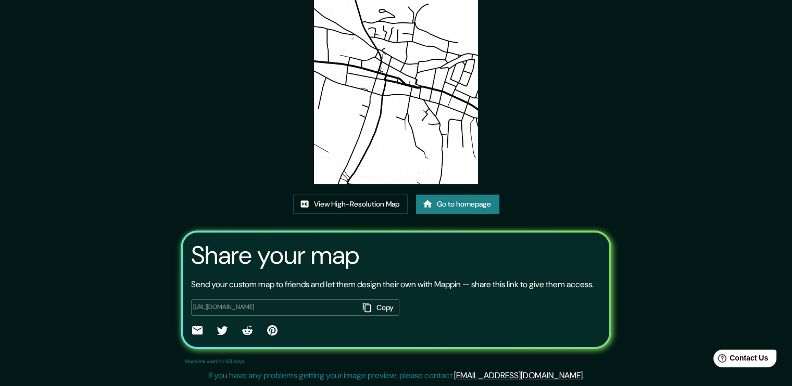
click at [375, 308] on button "Copy" at bounding box center [379, 307] width 41 height 17
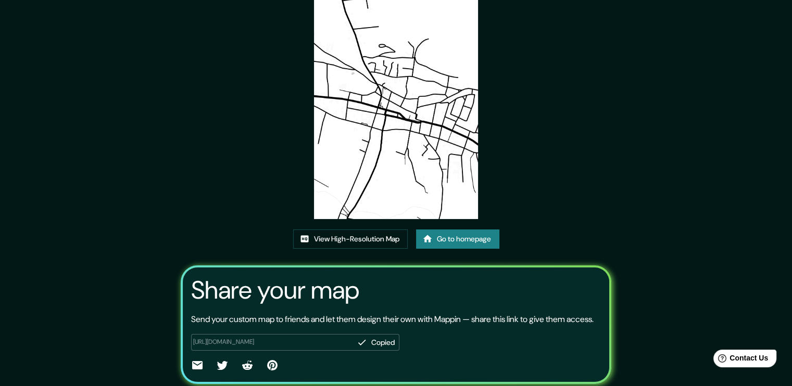
scroll to position [0, 0]
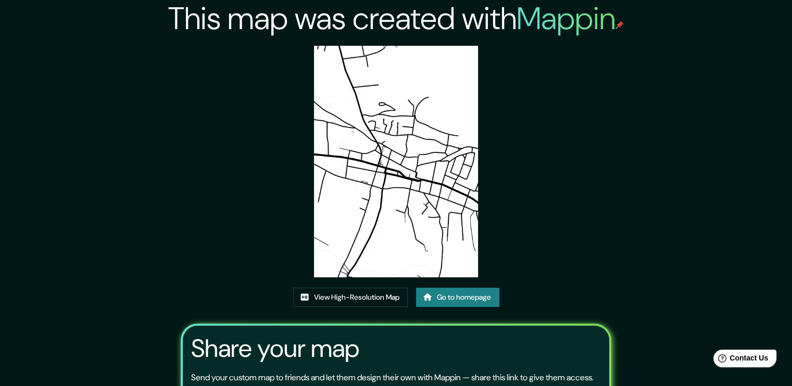
drag, startPoint x: 396, startPoint y: 141, endPoint x: 347, endPoint y: 122, distance: 52.4
click at [347, 122] on img at bounding box center [396, 162] width 164 height 232
drag, startPoint x: 369, startPoint y: 115, endPoint x: 579, endPoint y: 116, distance: 209.3
click at [579, 116] on div "This map was created with Mappin View High-Resolution Map Go to homepage Share …" at bounding box center [396, 240] width 456 height 480
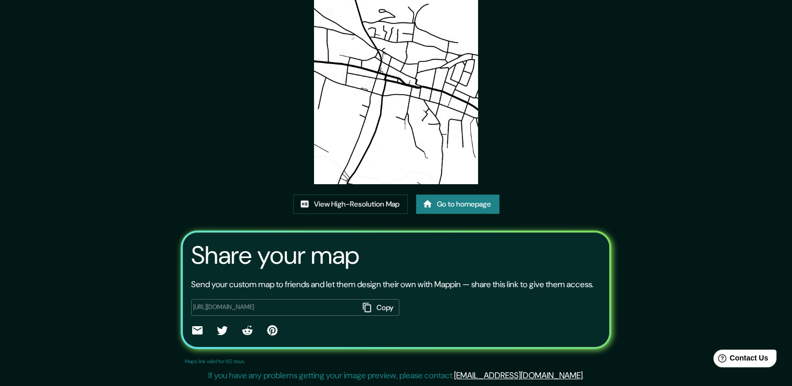
scroll to position [106, 0]
click at [371, 195] on link "View High-Resolution Map" at bounding box center [350, 204] width 115 height 19
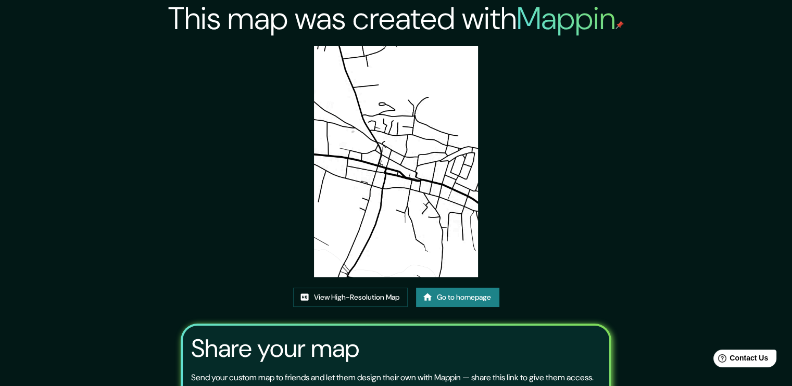
drag, startPoint x: 392, startPoint y: 135, endPoint x: 523, endPoint y: 103, distance: 135.1
click at [523, 103] on div "This map was created with Mappin View High-Resolution Map Go to homepage Share …" at bounding box center [396, 240] width 456 height 480
click at [409, 135] on img at bounding box center [396, 162] width 164 height 232
click at [419, 195] on img at bounding box center [396, 162] width 164 height 232
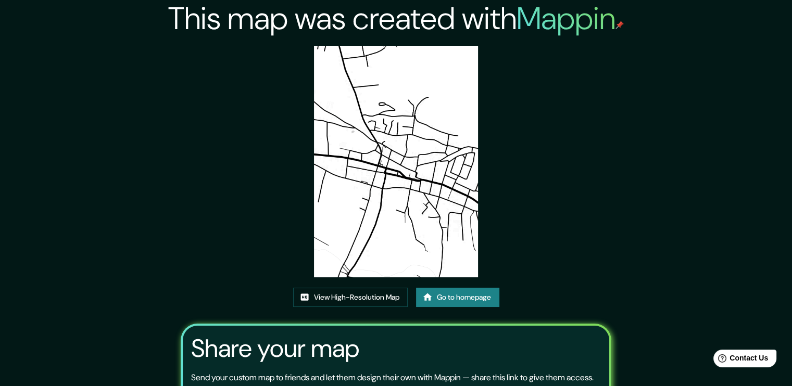
click at [419, 195] on img at bounding box center [396, 162] width 164 height 232
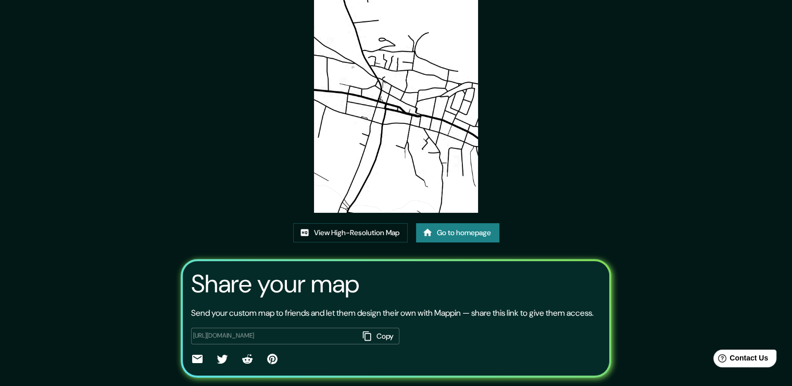
scroll to position [2, 0]
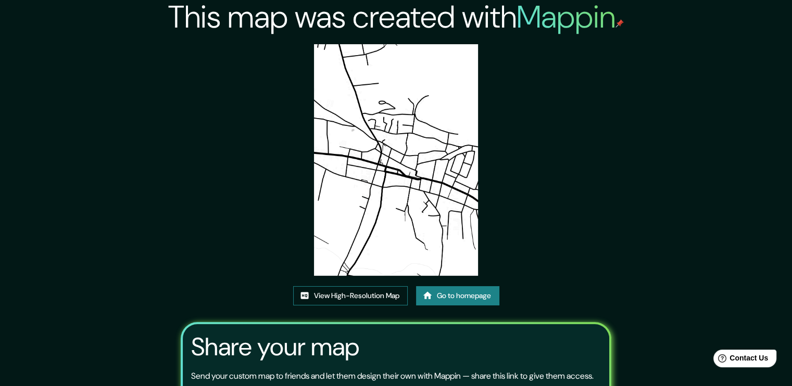
click at [361, 295] on link "View High-Resolution Map" at bounding box center [350, 295] width 115 height 19
drag, startPoint x: 406, startPoint y: 246, endPoint x: 646, endPoint y: 294, distance: 244.2
click at [646, 294] on div "This map was created with Mappin View High-Resolution Map Go to homepage Share …" at bounding box center [396, 238] width 792 height 480
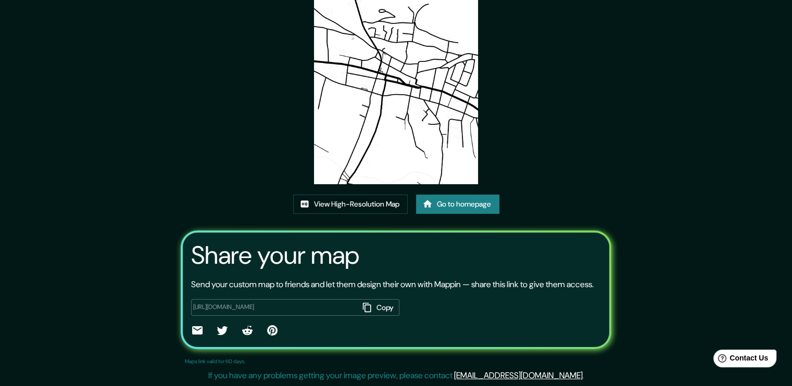
scroll to position [106, 0]
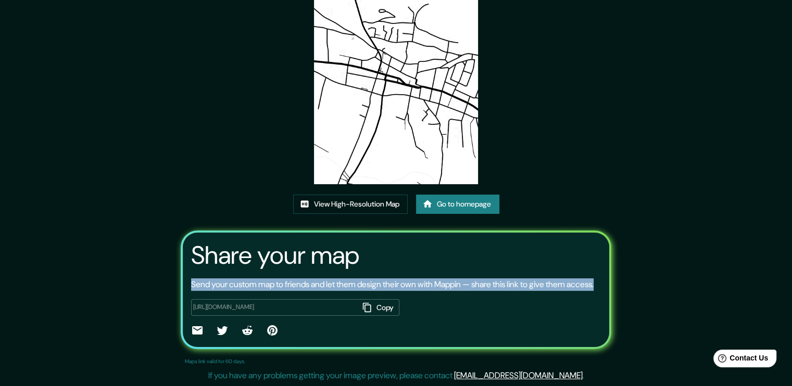
drag, startPoint x: 223, startPoint y: 284, endPoint x: 189, endPoint y: 273, distance: 35.6
click at [181, 268] on div "Share your map Send your custom map to friends and let them design their own wi…" at bounding box center [396, 290] width 431 height 119
click at [574, 175] on div "This map was created with Mappin View High-Resolution Map Go to homepage Share …" at bounding box center [396, 147] width 456 height 480
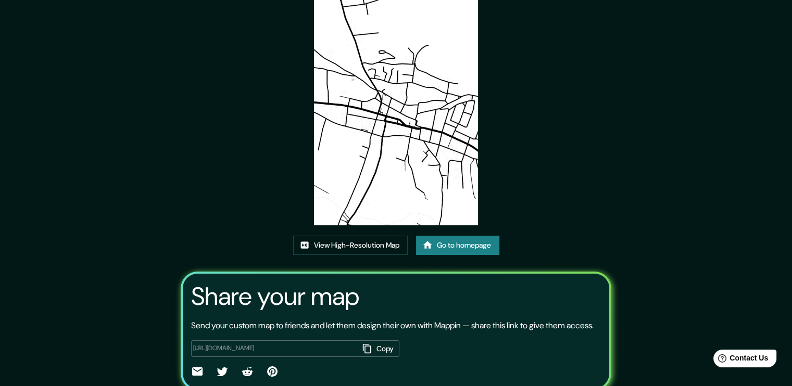
scroll to position [0, 0]
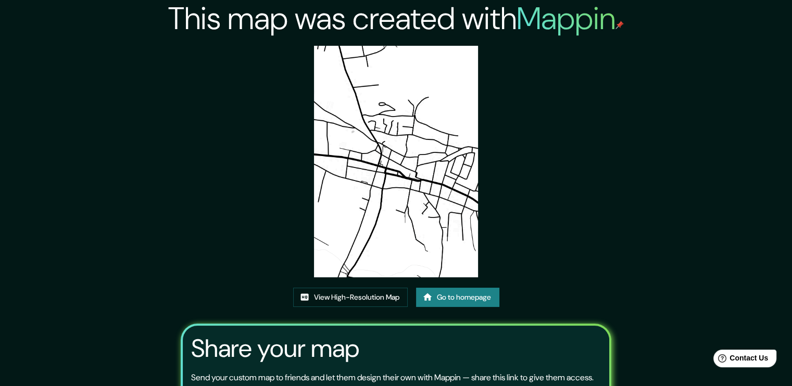
drag, startPoint x: 371, startPoint y: 108, endPoint x: 398, endPoint y: 97, distance: 29.2
click at [398, 97] on img at bounding box center [396, 162] width 164 height 232
